Goal: Communication & Community: Connect with others

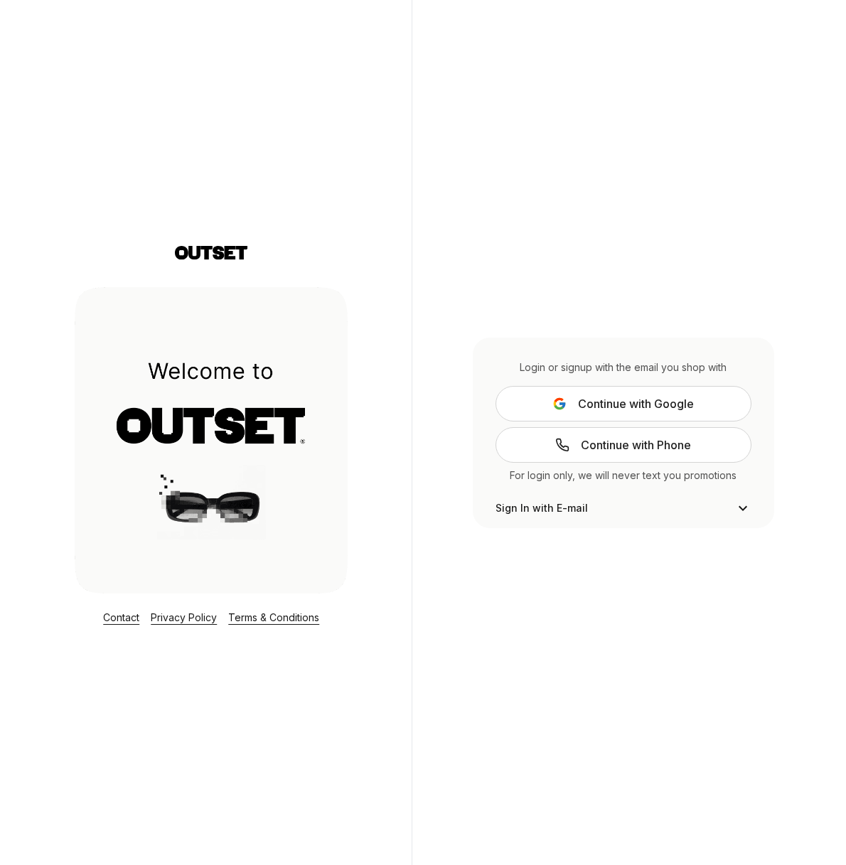
scroll to position [30, 0]
click at [636, 405] on span "Continue with Google" at bounding box center [636, 403] width 116 height 17
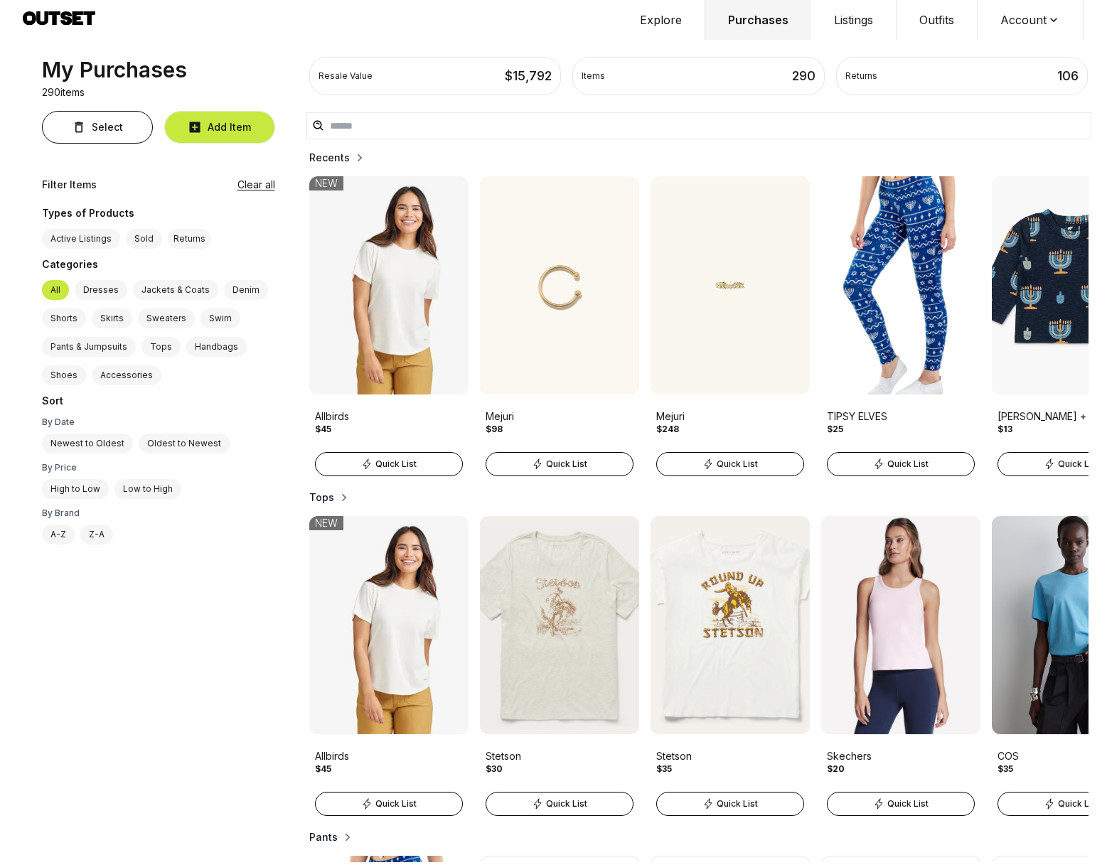
click at [845, 28] on button "Outfits" at bounding box center [936, 20] width 81 height 40
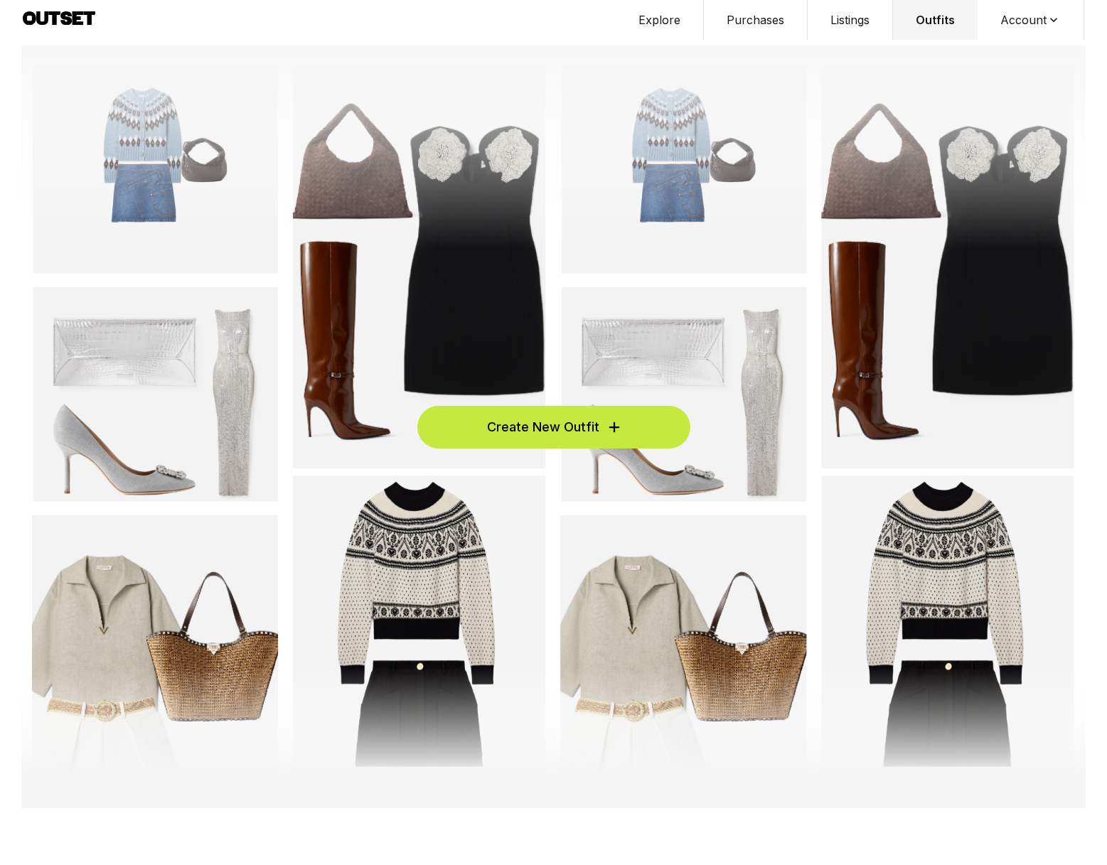
click at [590, 419] on span "Create New Outfit" at bounding box center [543, 427] width 112 height 20
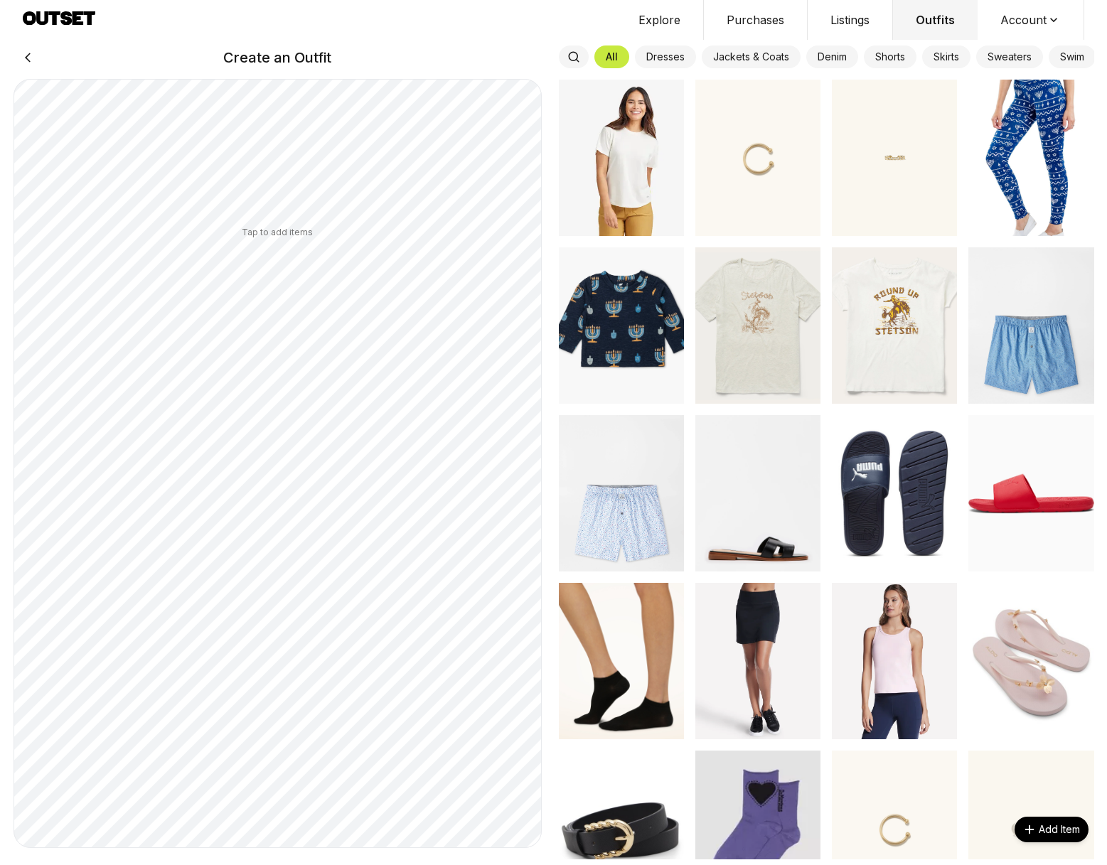
click at [678, 26] on button "Explore" at bounding box center [660, 20] width 88 height 40
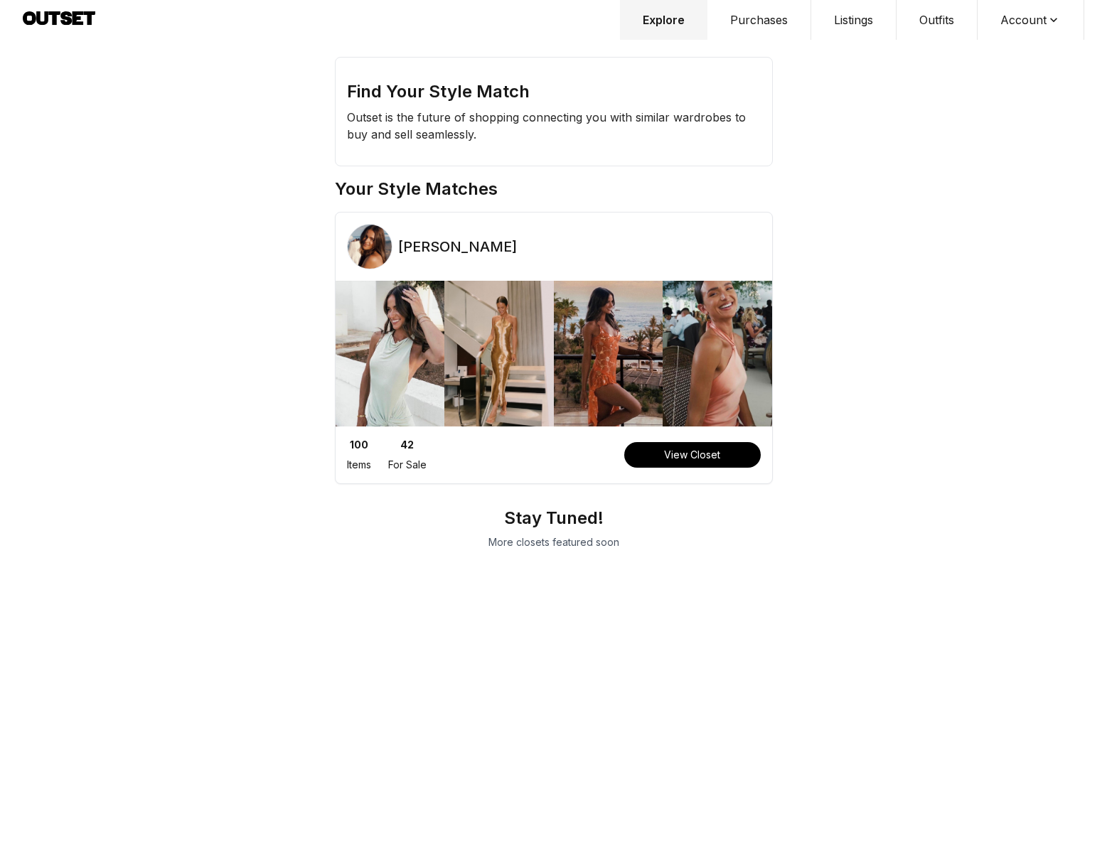
click at [567, 266] on div "[PERSON_NAME]" at bounding box center [554, 252] width 436 height 57
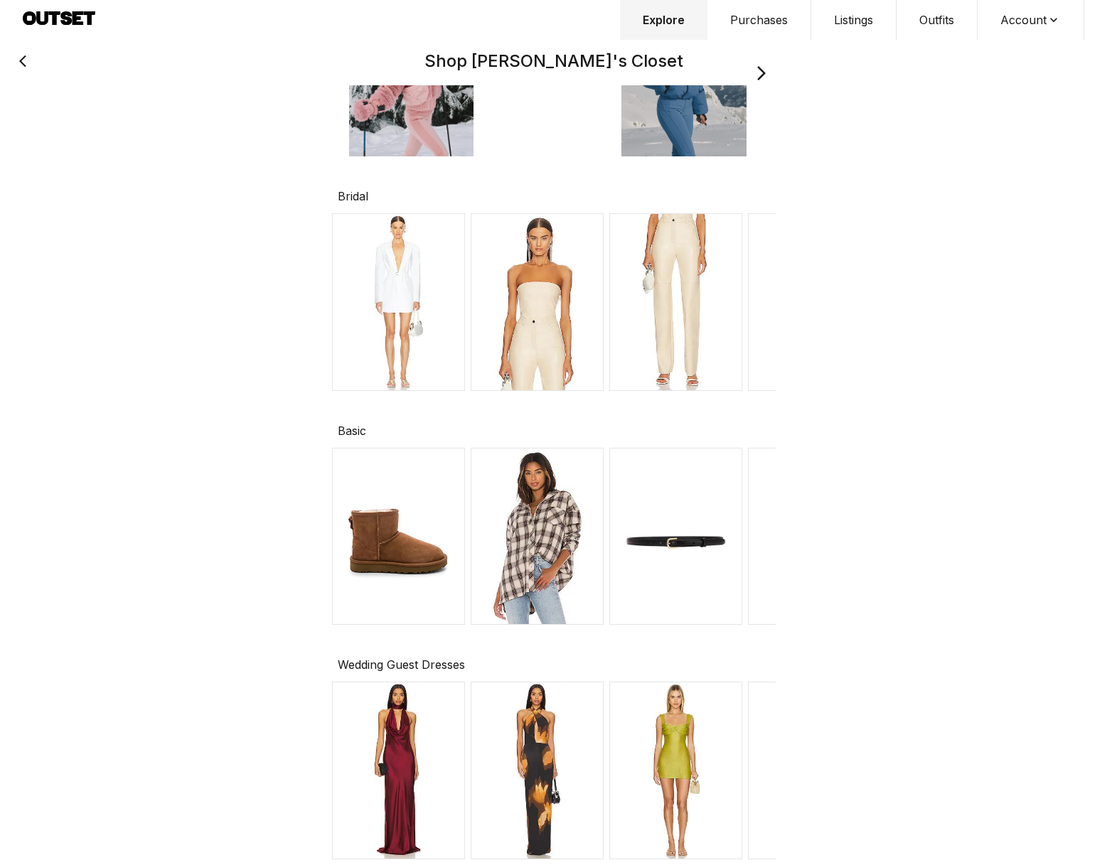
scroll to position [520, 0]
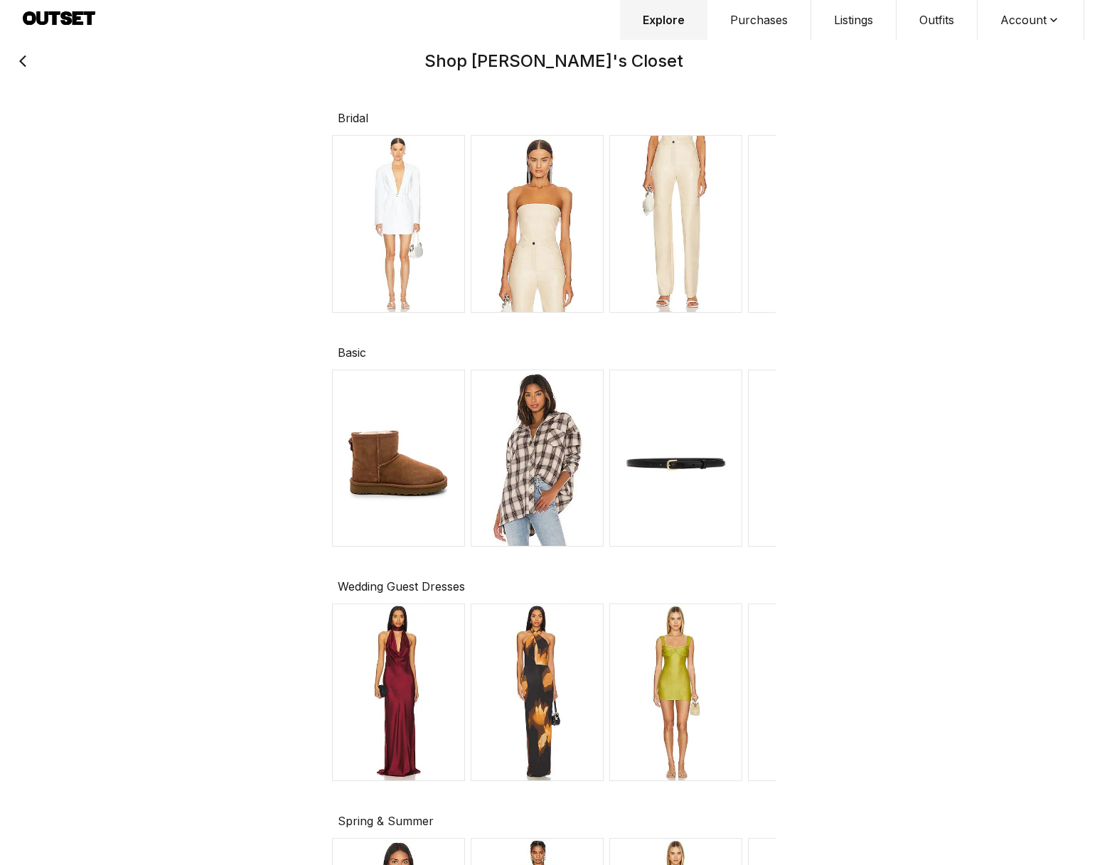
click at [402, 263] on img at bounding box center [398, 224] width 133 height 178
